Goal: Contribute content: Add original content to the website for others to see

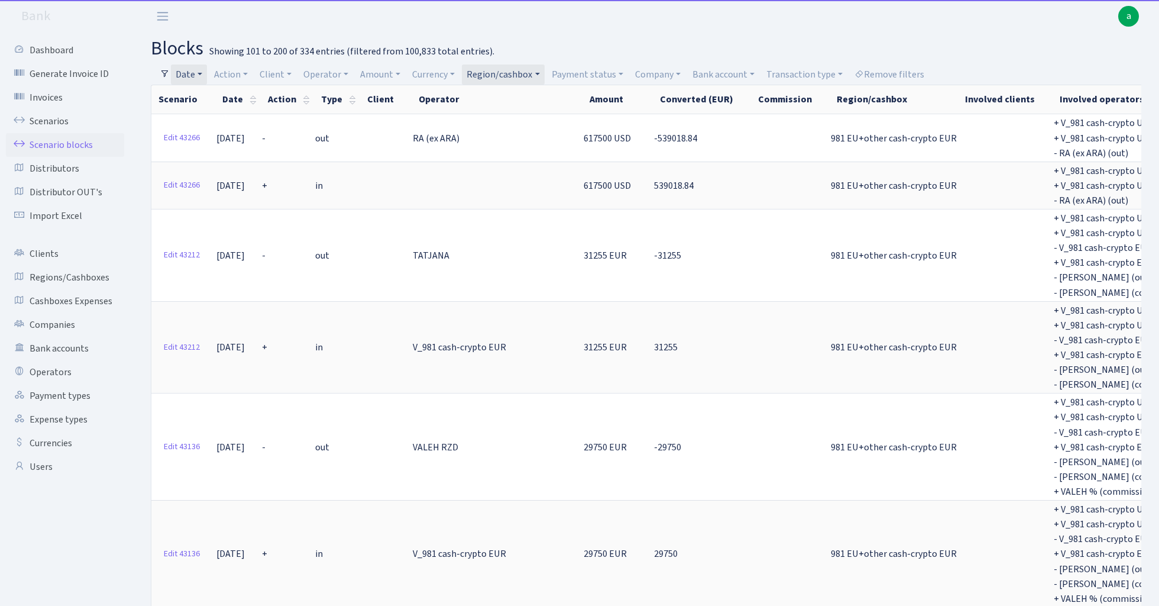
select select "100"
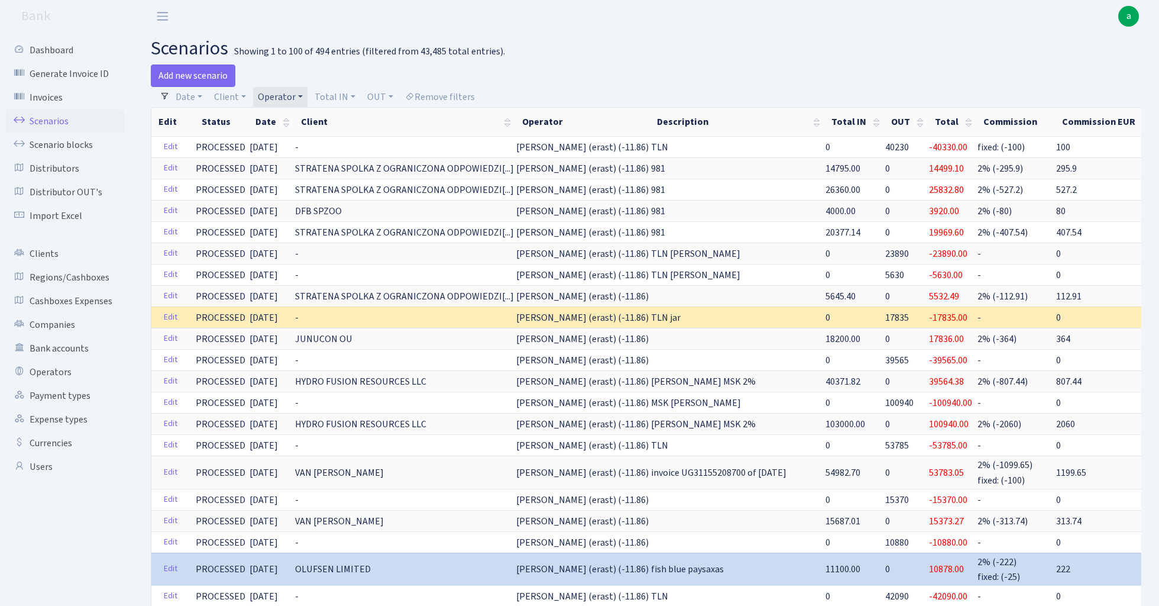
select select "100"
click at [284, 93] on link "Operator" at bounding box center [280, 97] width 54 height 20
click at [299, 146] on input "search" at bounding box center [300, 139] width 87 height 18
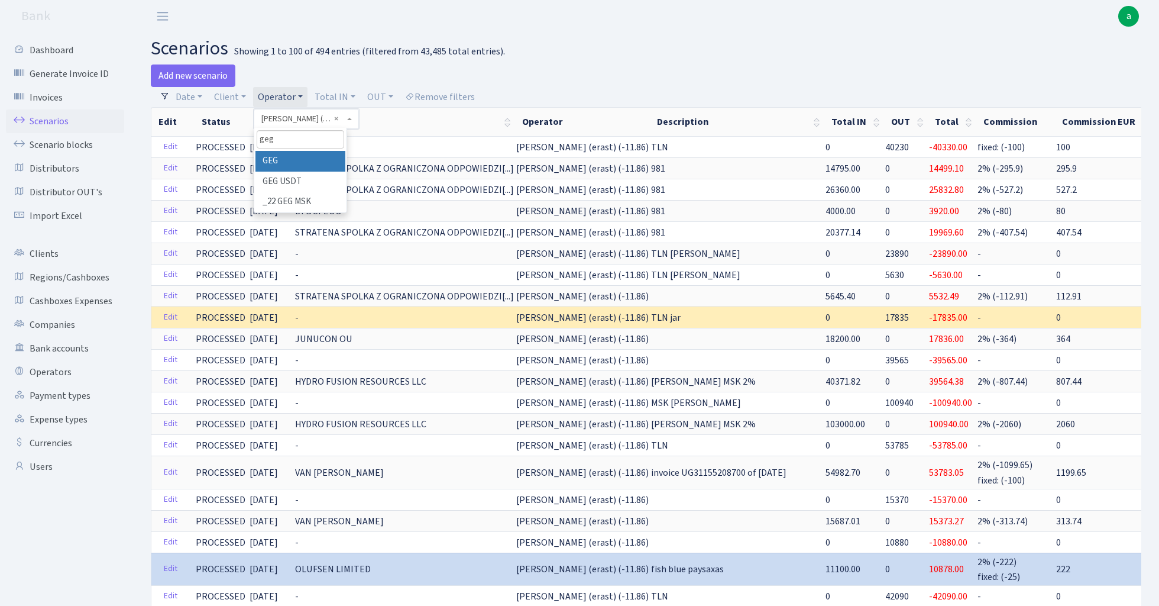
type input "geg"
click at [308, 159] on li "GEG" at bounding box center [300, 161] width 89 height 21
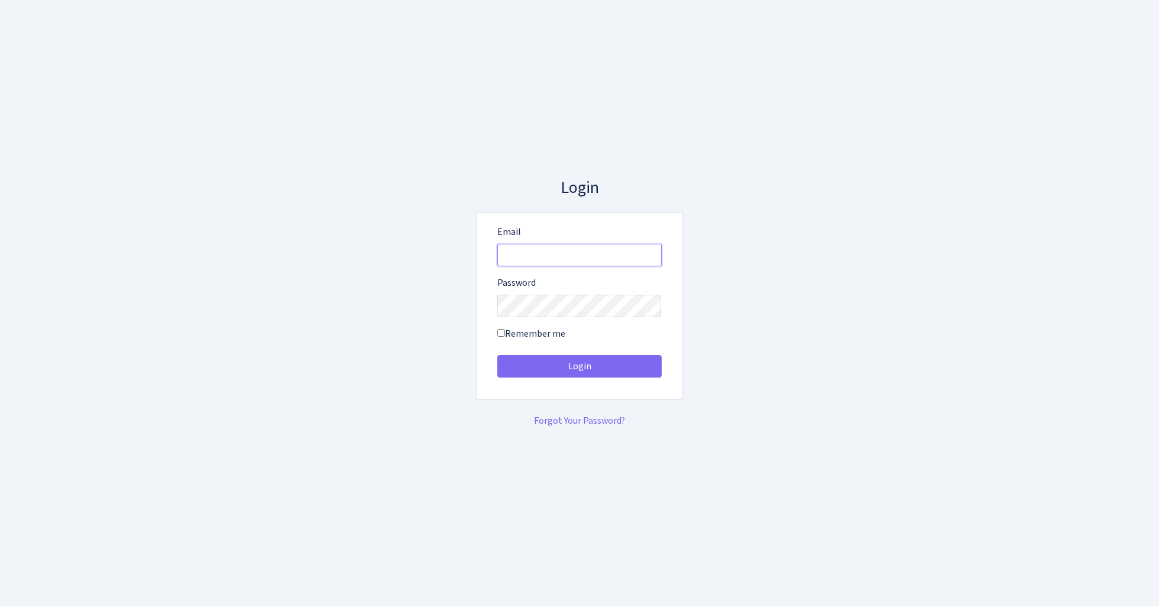
type input "admin@bank.com"
click at [579, 366] on button "Login" at bounding box center [580, 366] width 164 height 22
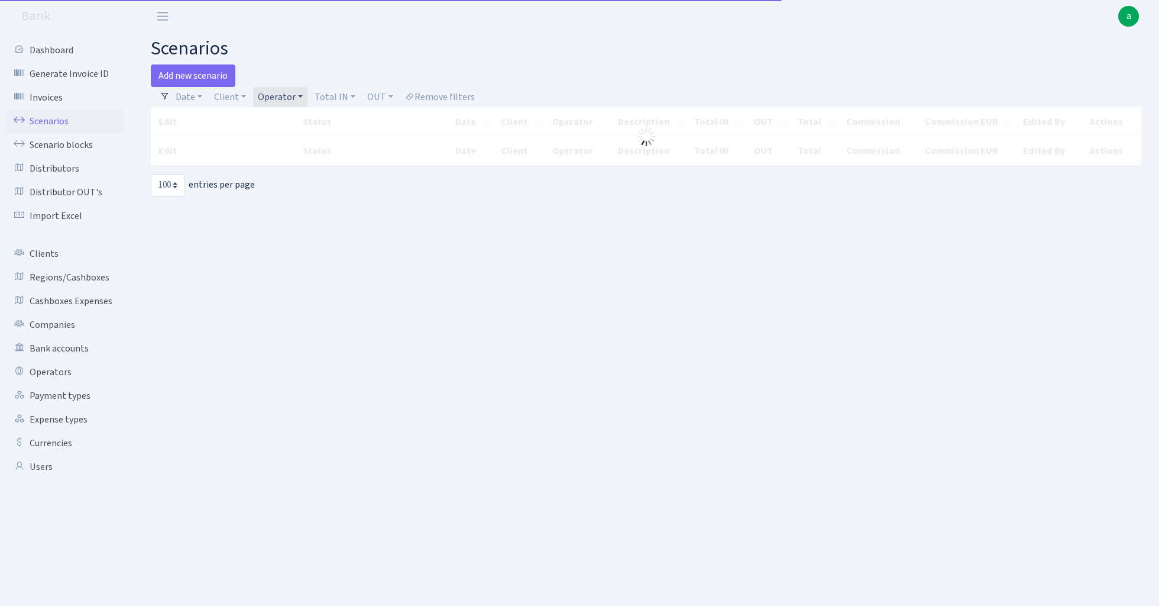
select select "100"
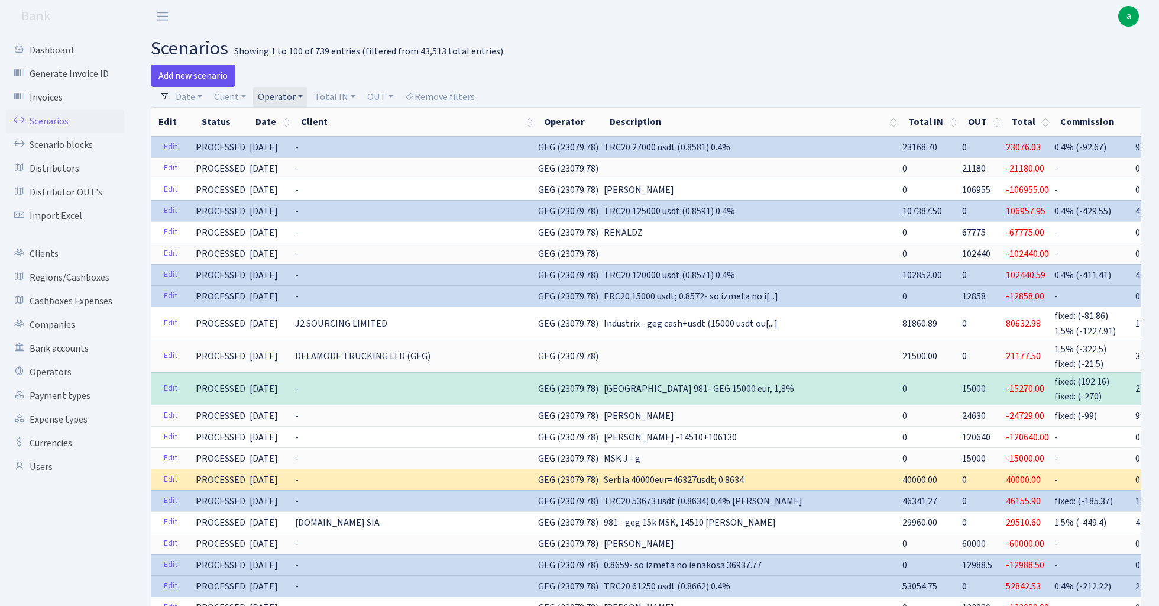
click at [195, 73] on link "Add new scenario" at bounding box center [193, 75] width 85 height 22
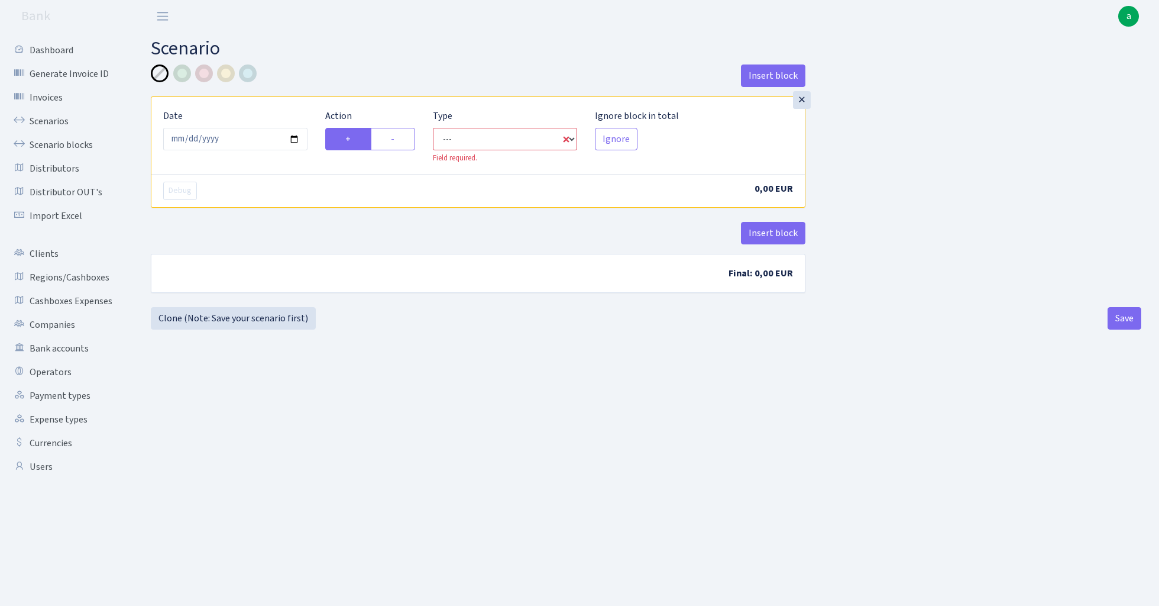
select select "in"
select select "1"
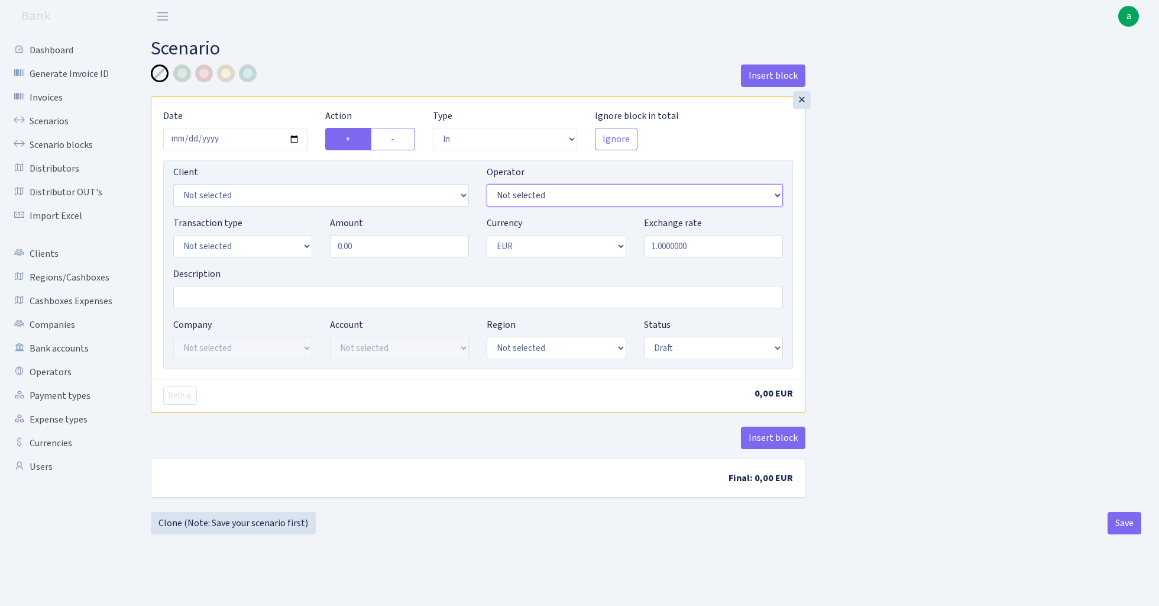
select select "65"
select select "6"
click at [286, 298] on input "Description" at bounding box center [478, 297] width 610 height 22
type input "msk j - geg"
click at [391, 243] on input "0.00" at bounding box center [399, 246] width 139 height 22
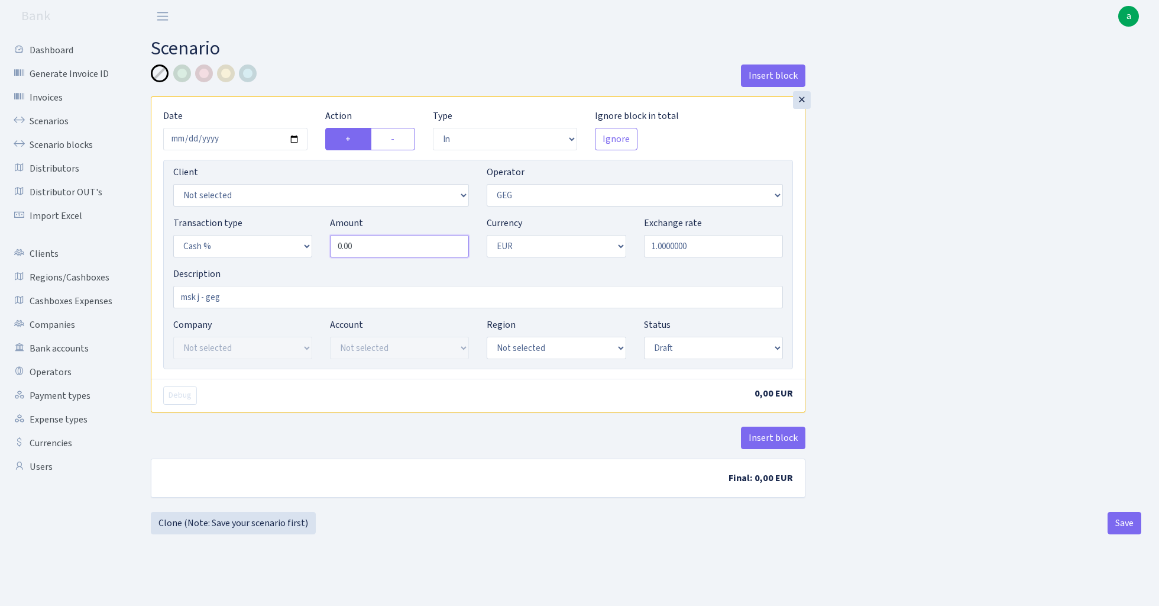
click at [391, 243] on input "0.00" at bounding box center [399, 246] width 139 height 22
type input "100,000.00"
select select "16"
select select "processed"
click at [763, 438] on button "Insert block" at bounding box center [773, 438] width 64 height 22
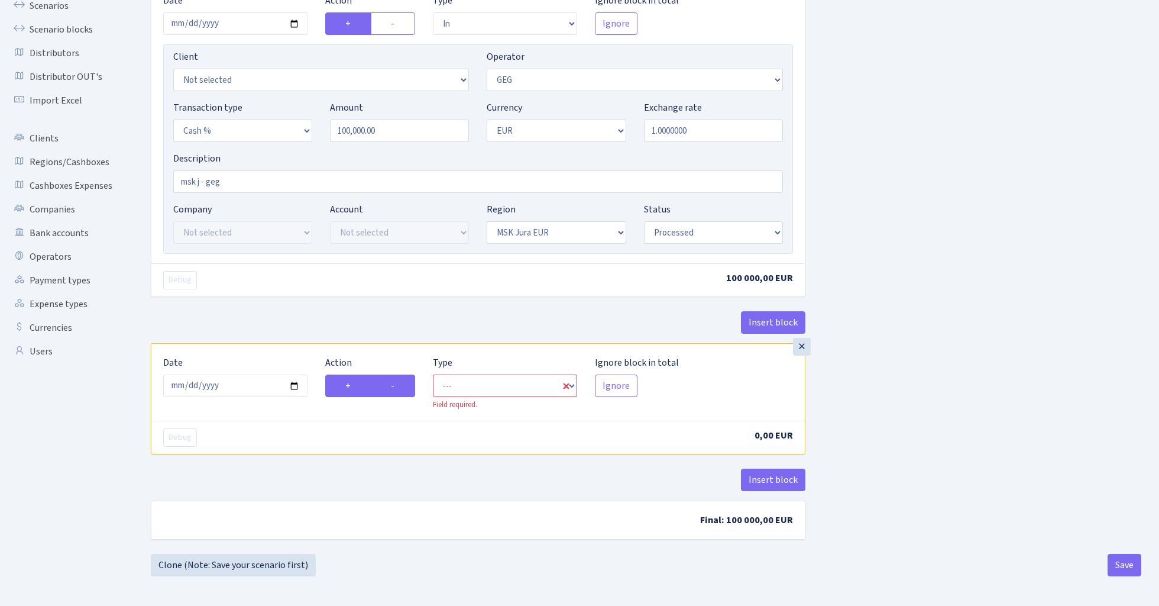
click at [403, 385] on label "-" at bounding box center [393, 385] width 44 height 22
click at [399, 385] on input "-" at bounding box center [395, 383] width 8 height 8
radio input "true"
radio input "false"
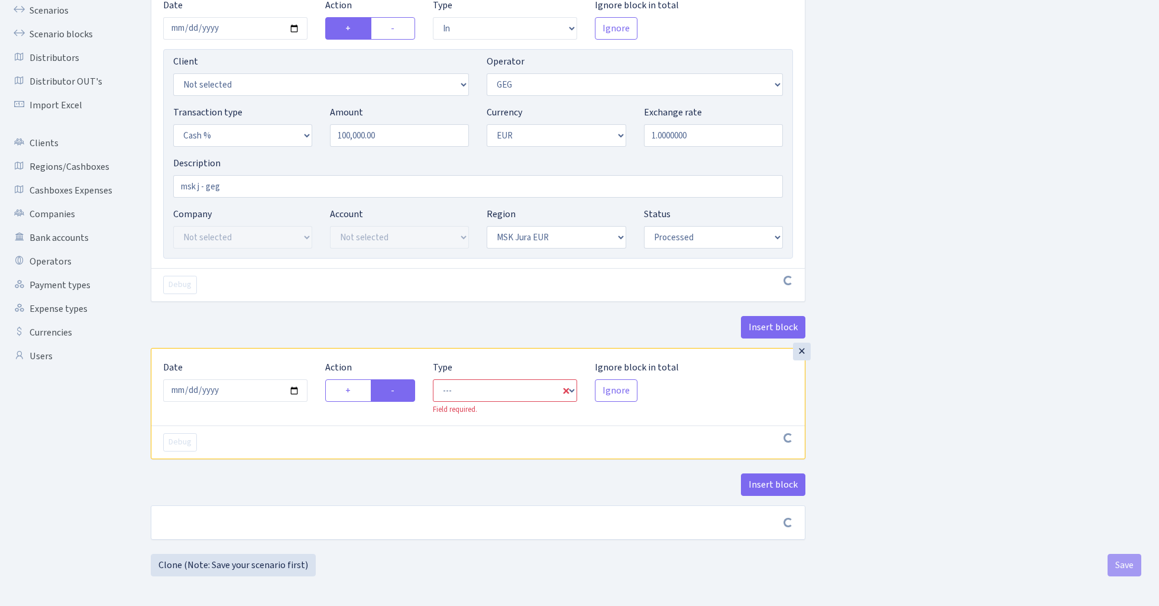
scroll to position [112, 0]
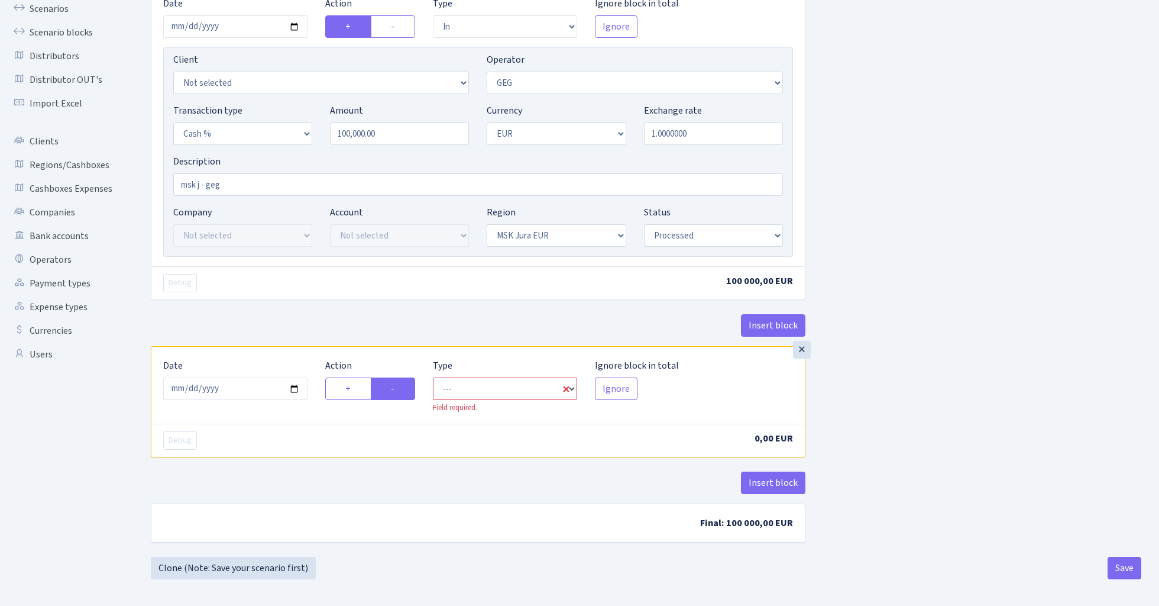
select select "commission"
select select "65"
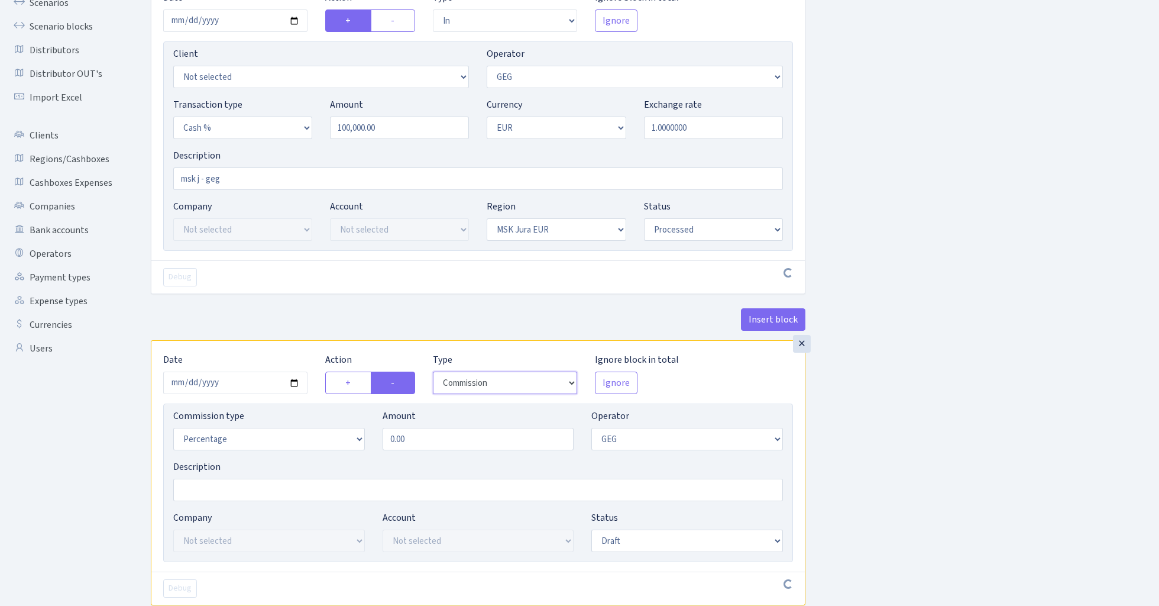
scroll to position [153, 0]
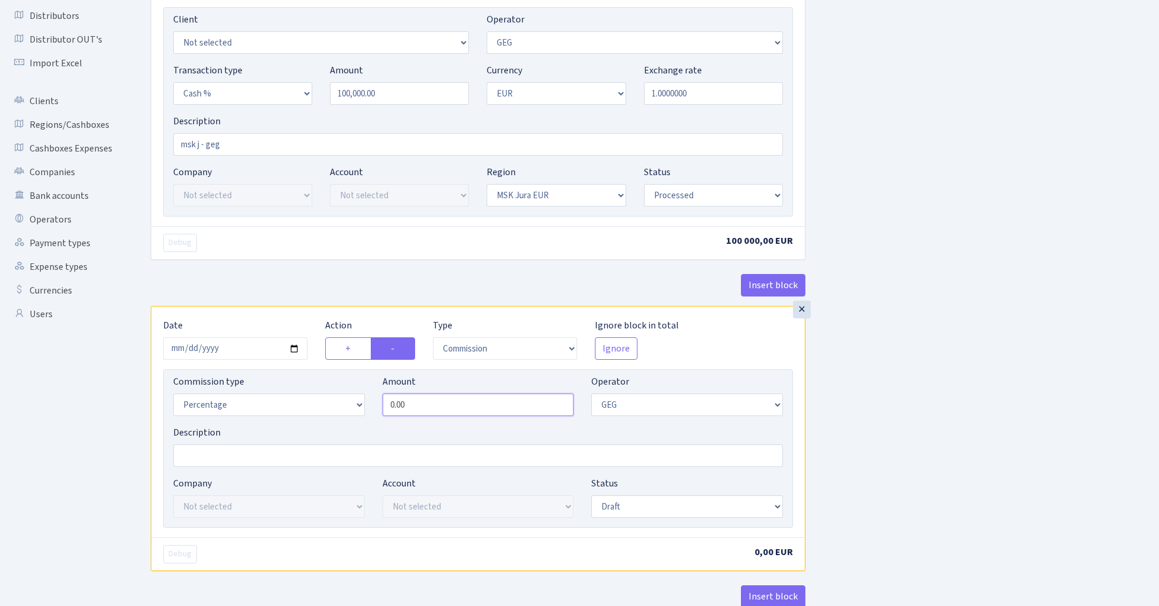
click at [474, 409] on input "0.00" at bounding box center [479, 404] width 192 height 22
type input "1.50"
select select "processed"
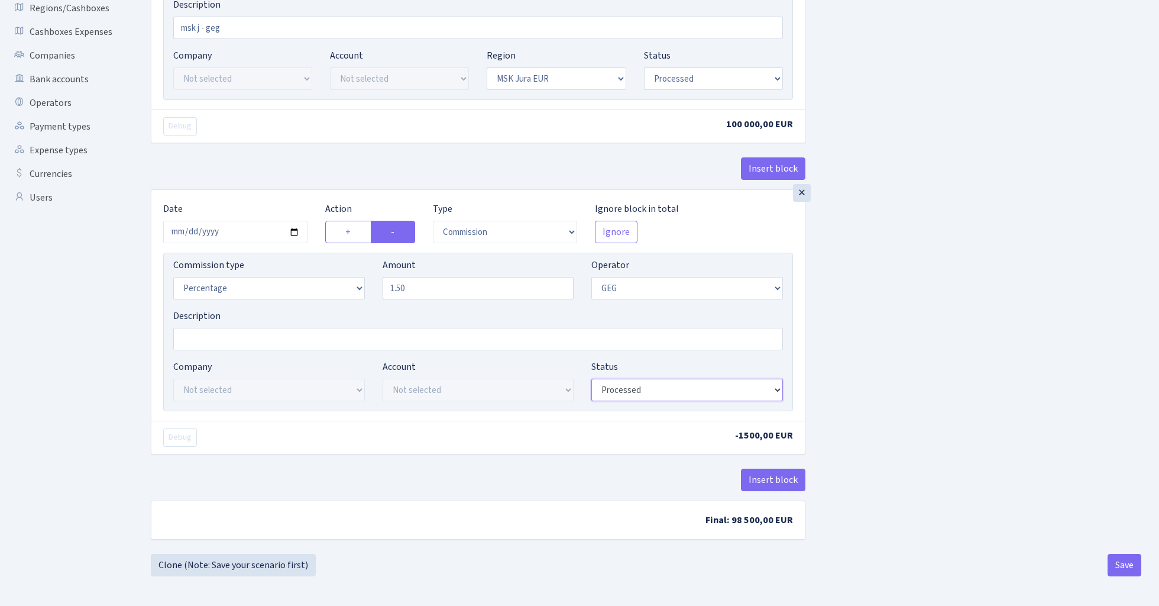
scroll to position [273, 0]
click at [1132, 564] on button "Save" at bounding box center [1125, 565] width 34 height 22
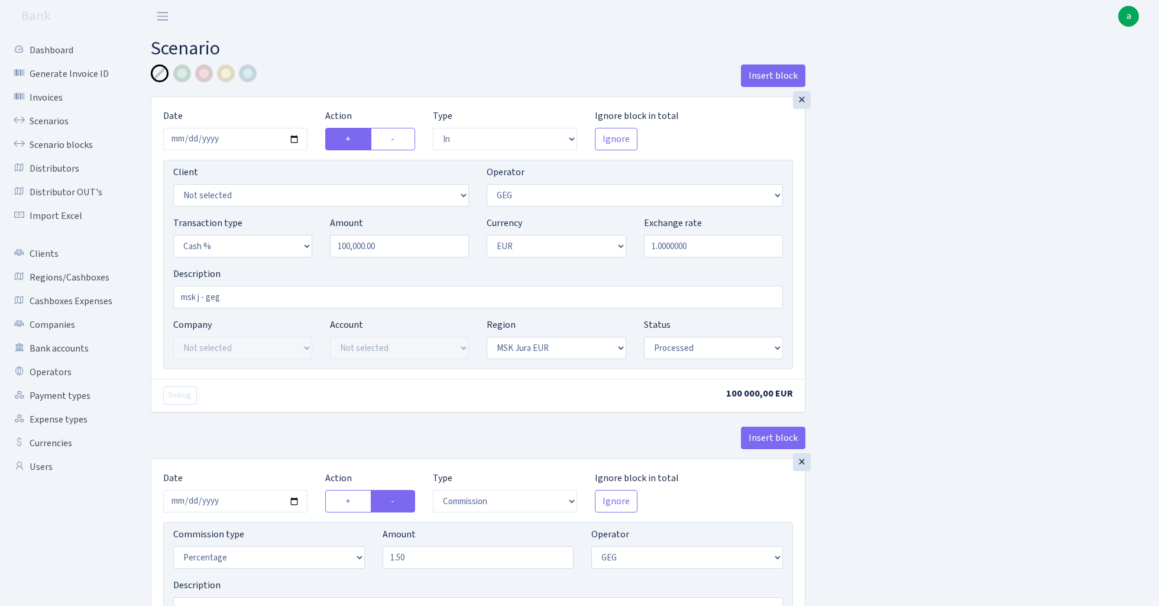
select select "in"
select select "65"
select select "6"
select select "1"
select select "16"
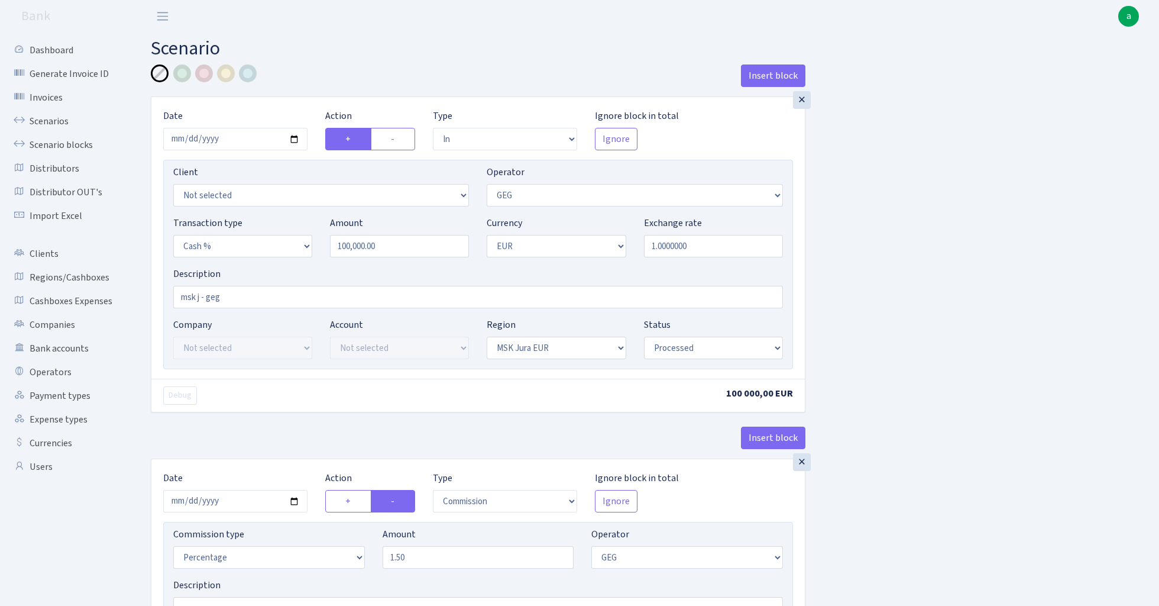
select select "processed"
select select "commission"
select select "65"
select select "processed"
click at [54, 121] on link "Scenarios" at bounding box center [65, 121] width 118 height 24
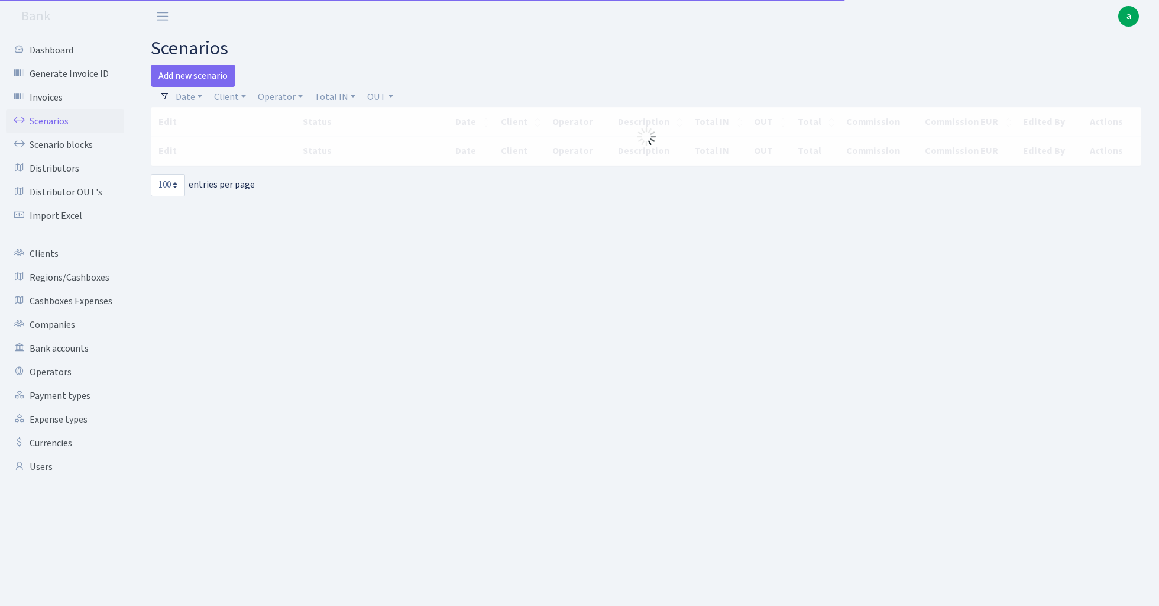
select select "100"
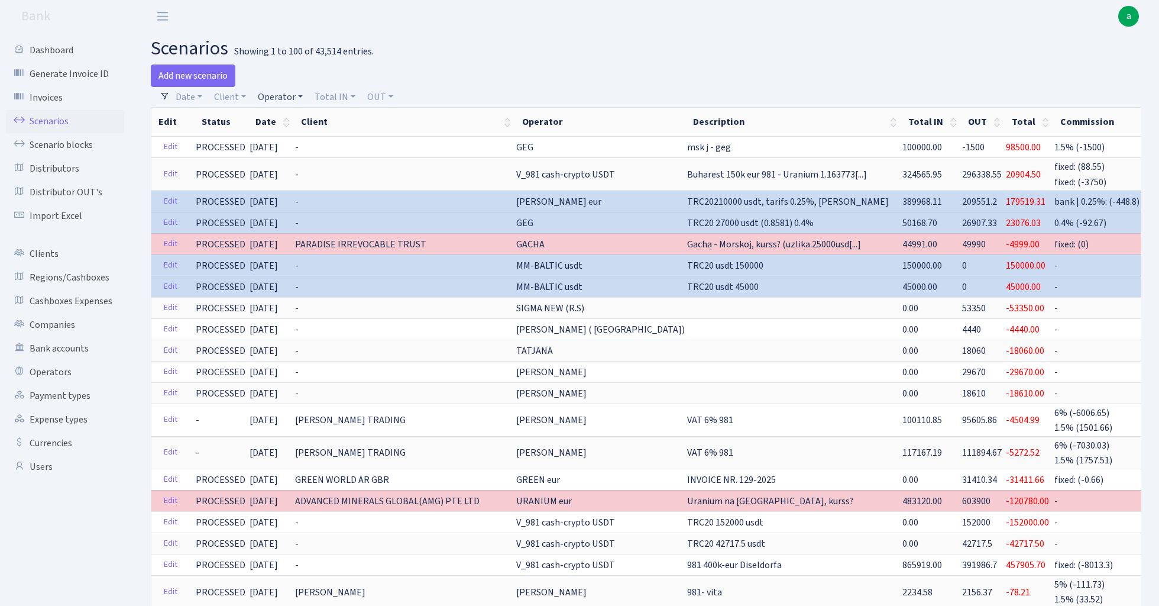
click at [283, 98] on link "Operator" at bounding box center [280, 97] width 54 height 20
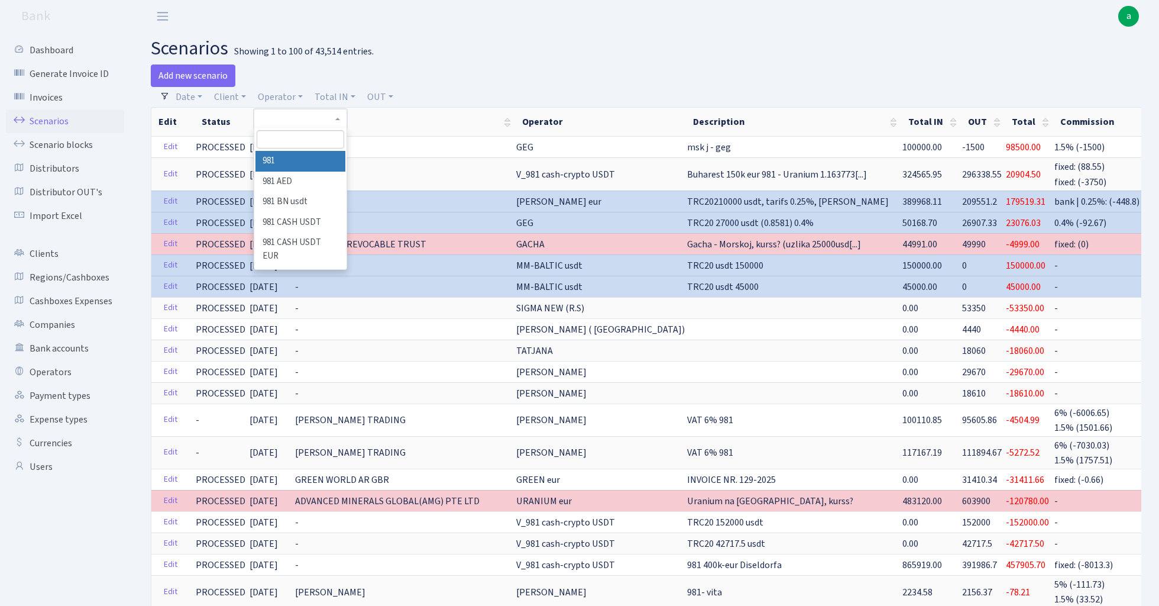
click at [296, 141] on input "search" at bounding box center [300, 139] width 87 height 18
type input "geg"
click at [308, 159] on li "GEG" at bounding box center [300, 161] width 89 height 21
